Goal: Task Accomplishment & Management: Manage account settings

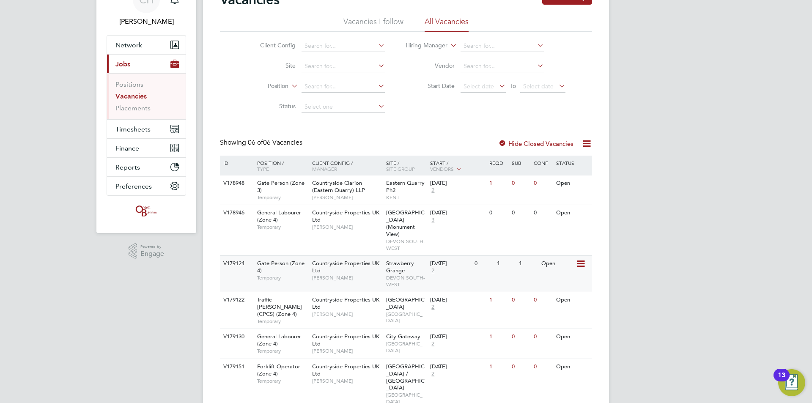
scroll to position [48, 0]
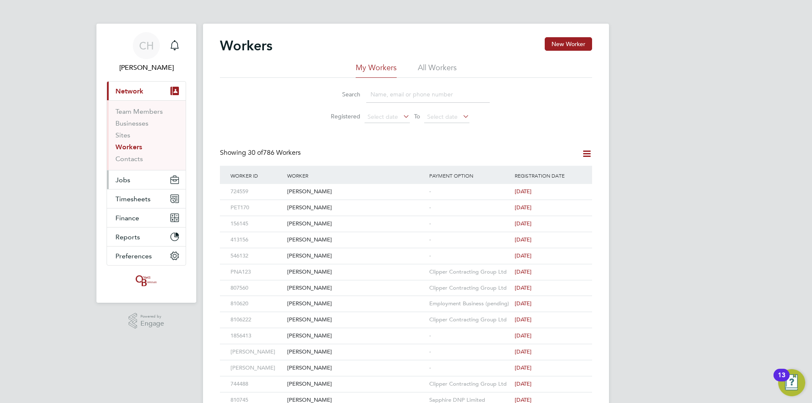
click at [131, 179] on button "Jobs" at bounding box center [146, 179] width 79 height 19
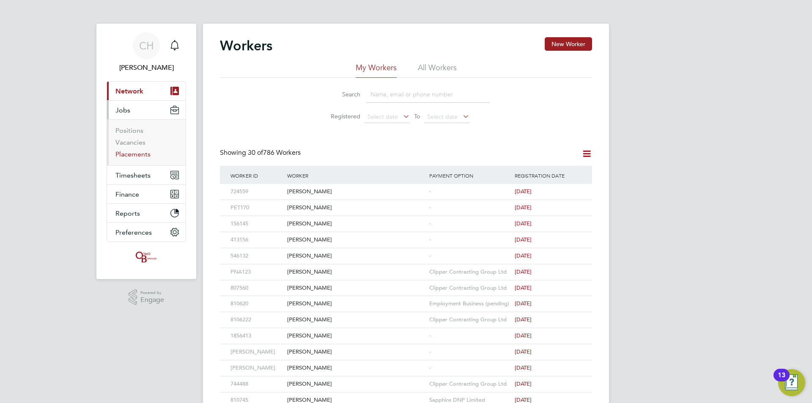
click at [133, 155] on link "Placements" at bounding box center [132, 154] width 35 height 8
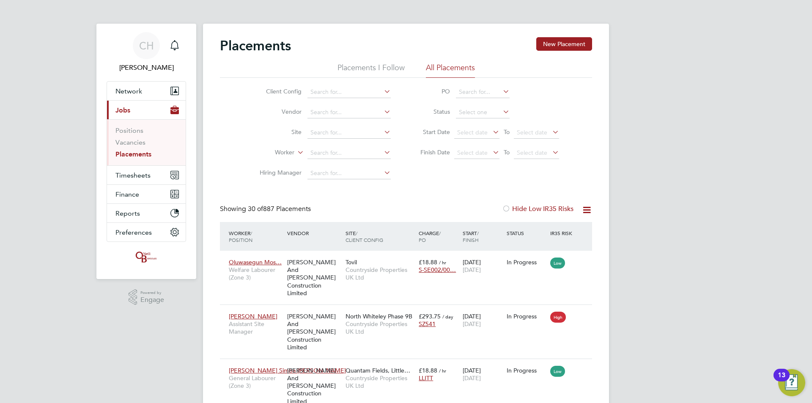
click at [349, 144] on li "Worker" at bounding box center [321, 153] width 159 height 20
click at [350, 151] on input at bounding box center [348, 153] width 83 height 12
click at [355, 161] on li "Jerr y Ekene Ani" at bounding box center [349, 164] width 84 height 11
type input "Jerry Ekene Ani"
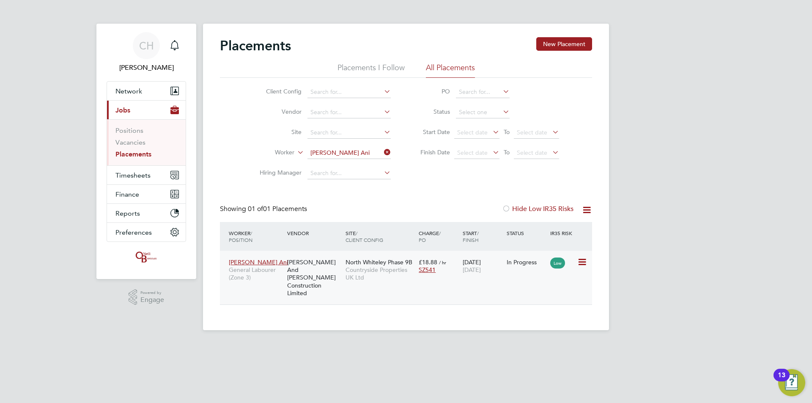
click at [314, 265] on div "O'Neill And Brennan Construction Limited" at bounding box center [314, 277] width 58 height 47
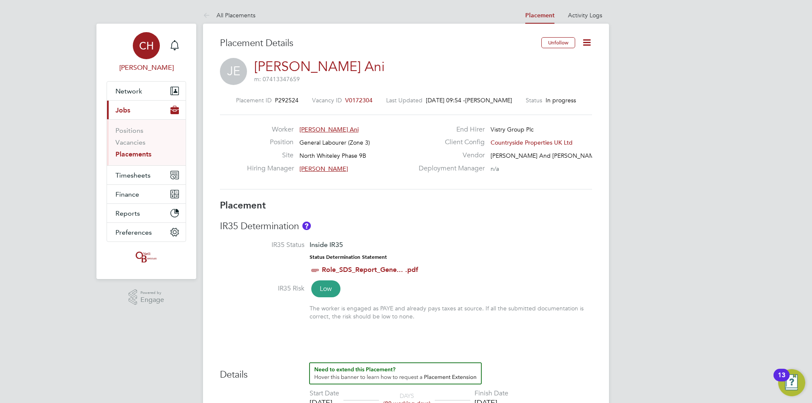
click at [145, 57] on div "CH" at bounding box center [146, 45] width 27 height 27
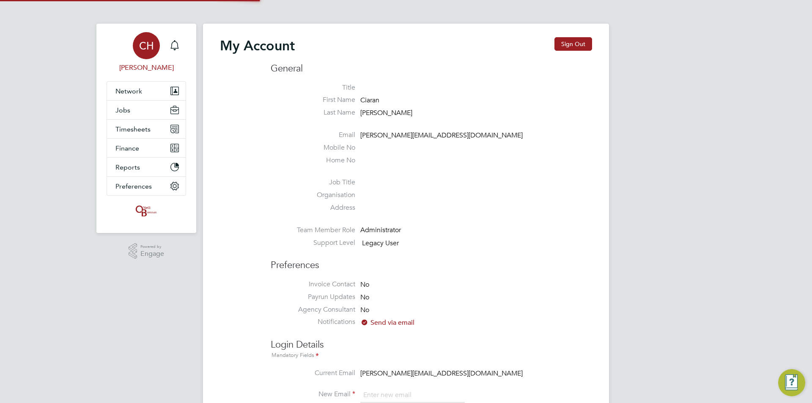
type input "[PERSON_NAME][EMAIL_ADDRESS][DOMAIN_NAME]"
click at [131, 110] on button "Jobs" at bounding box center [146, 110] width 79 height 19
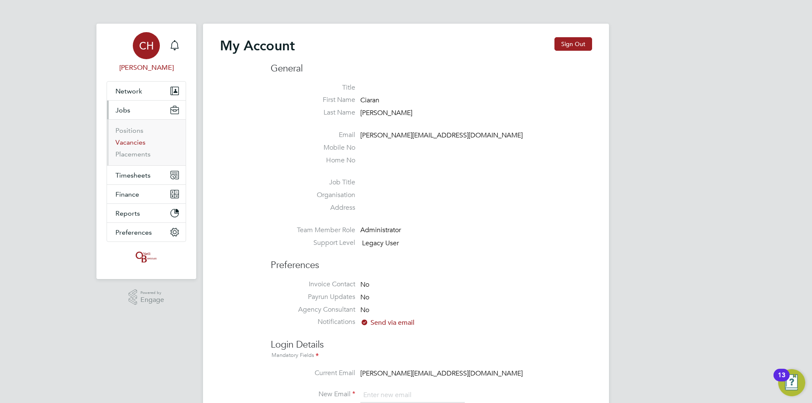
click at [135, 141] on link "Vacancies" at bounding box center [130, 142] width 30 height 8
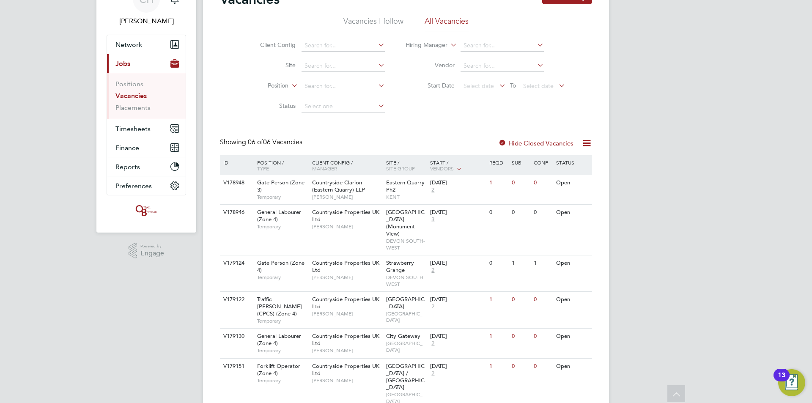
scroll to position [48, 0]
